Goal: Complete application form

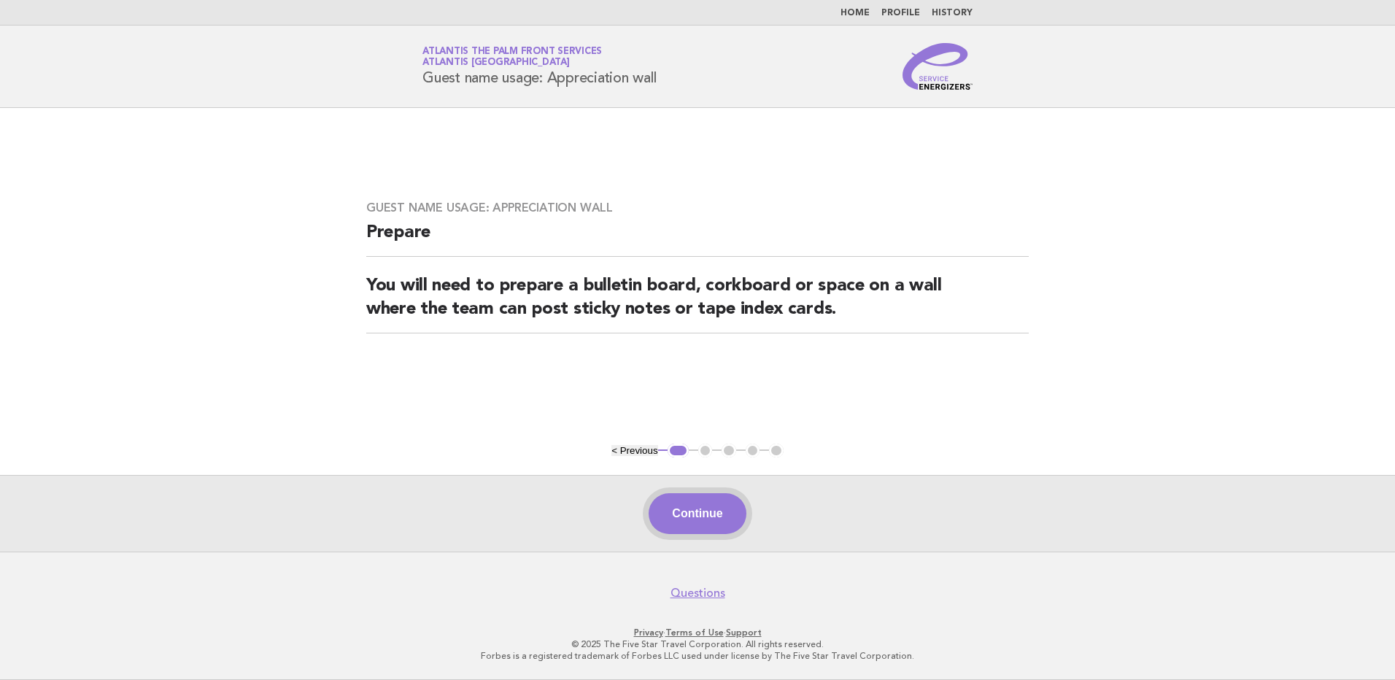
click at [689, 524] on button "Continue" at bounding box center [696, 513] width 97 height 41
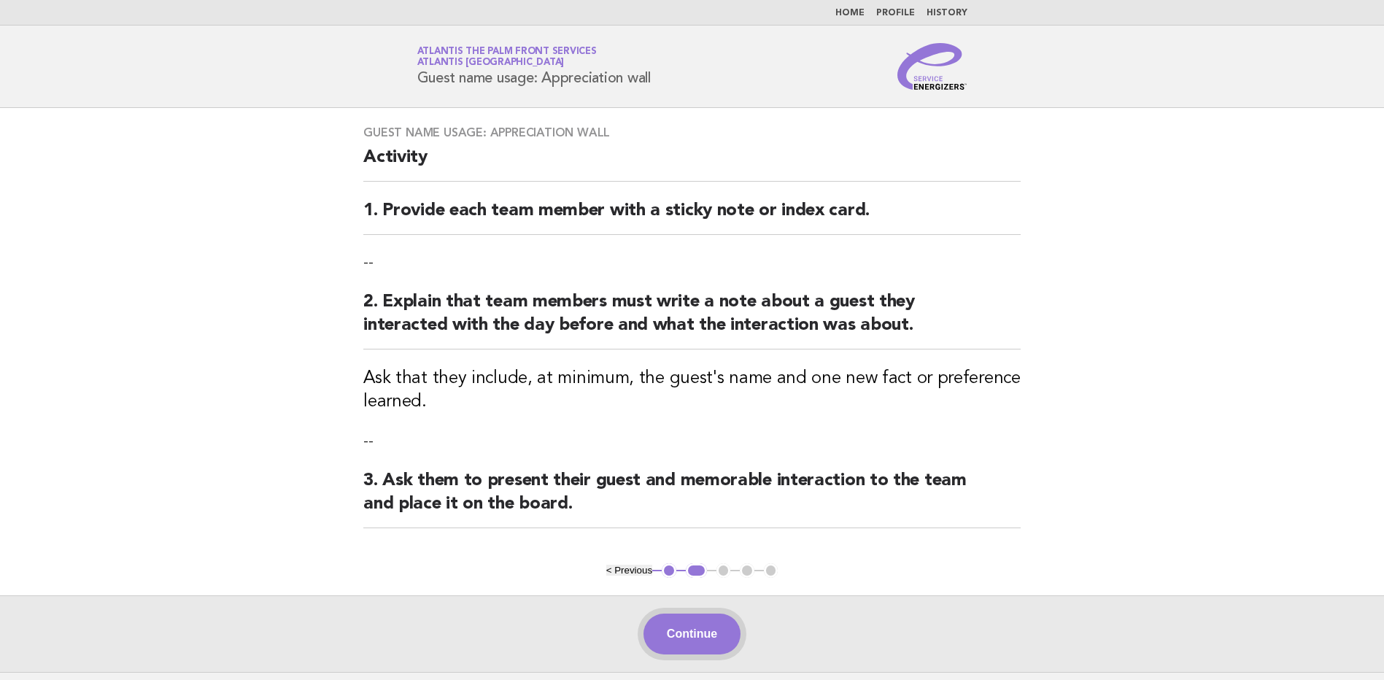
click at [679, 630] on button "Continue" at bounding box center [691, 633] width 97 height 41
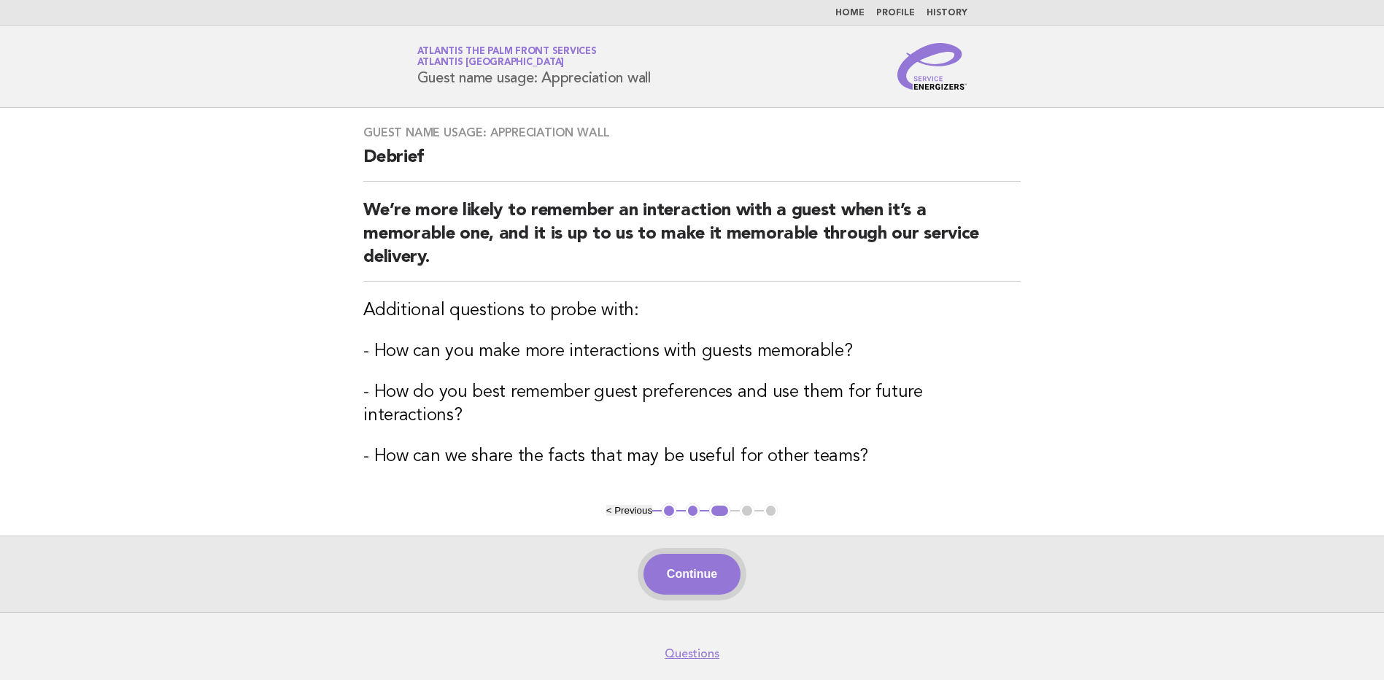
click at [705, 555] on button "Continue" at bounding box center [691, 574] width 97 height 41
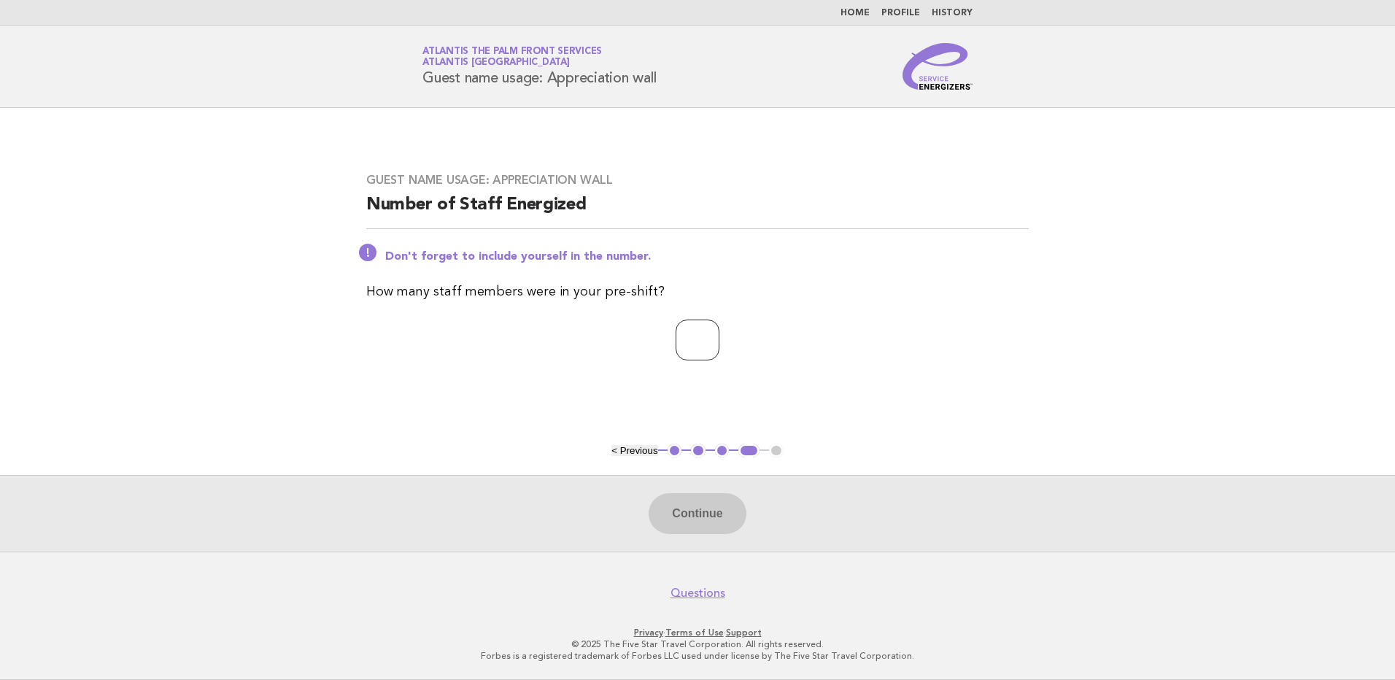
click at [675, 338] on input "number" at bounding box center [697, 340] width 44 height 41
type input "*"
click at [688, 516] on button "Continue" at bounding box center [696, 513] width 97 height 41
